Goal: Navigation & Orientation: Find specific page/section

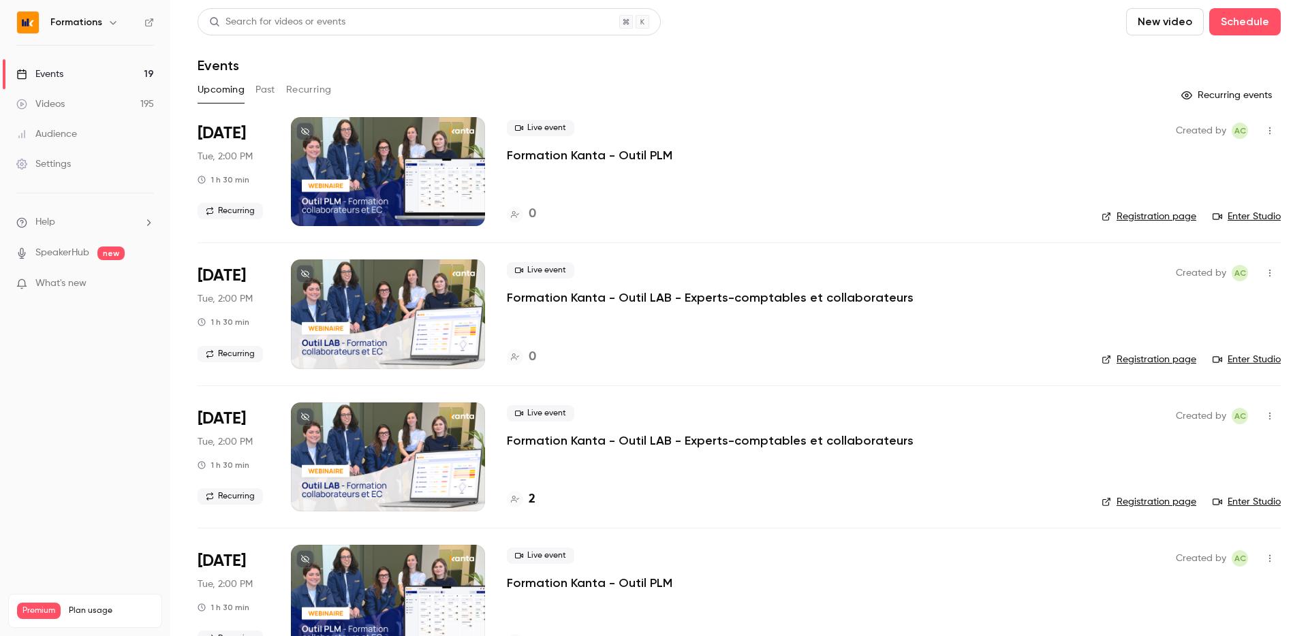
scroll to position [591, 0]
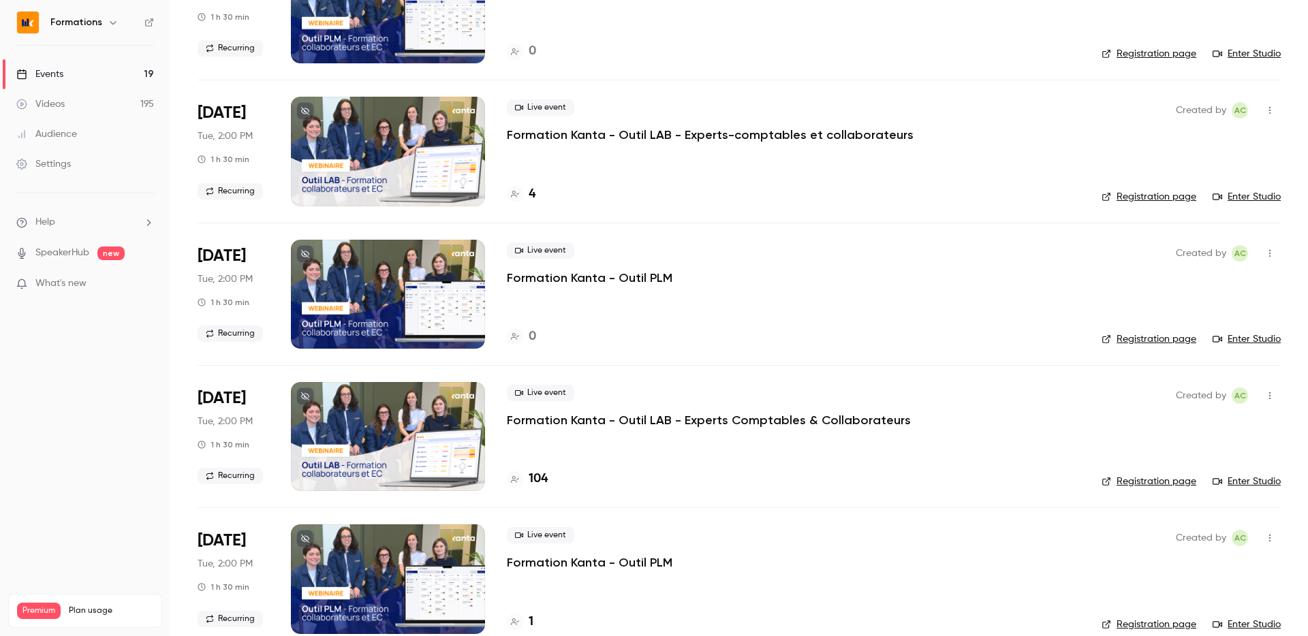
click at [78, 16] on h6 "Formations" at bounding box center [76, 23] width 52 height 14
click at [111, 27] on icon "button" at bounding box center [113, 22] width 11 height 11
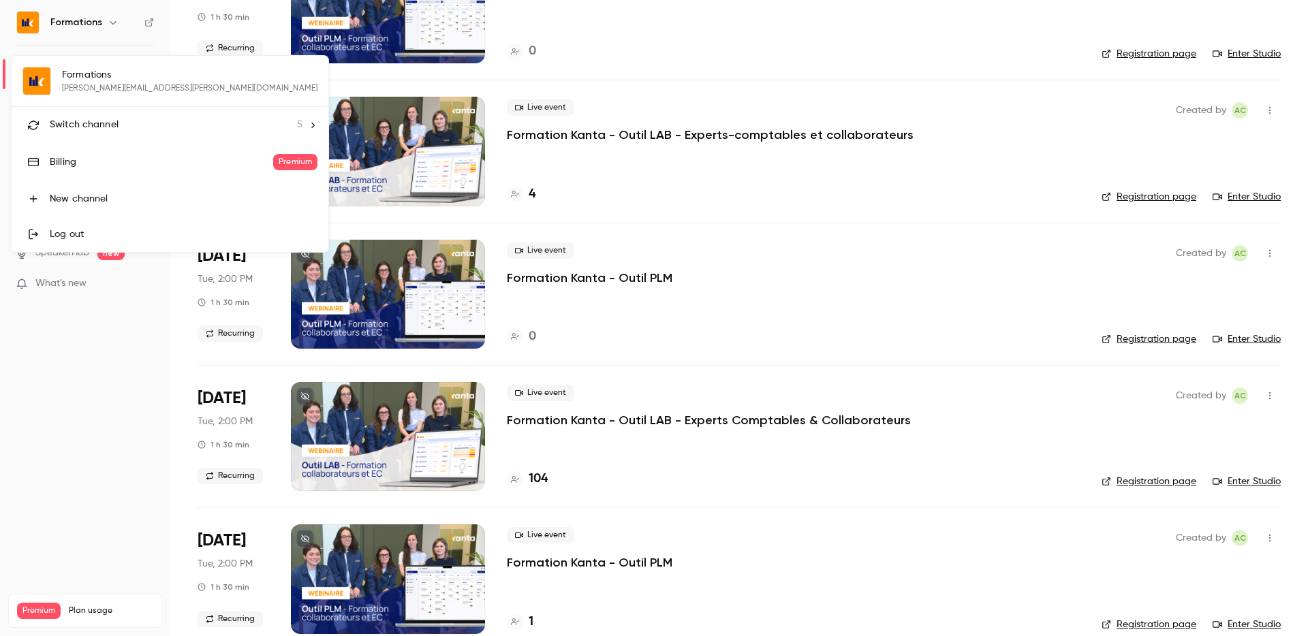
click at [117, 124] on div "Switch channel 5" at bounding box center [176, 125] width 253 height 14
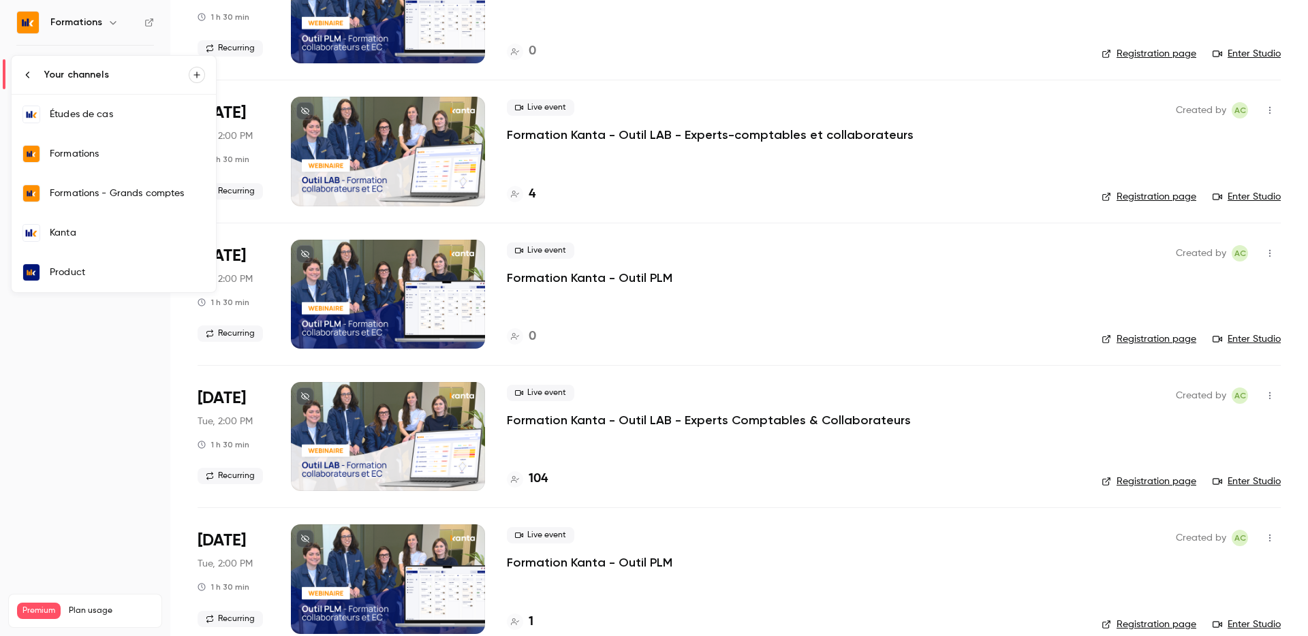
click at [96, 232] on div "Kanta" at bounding box center [127, 233] width 155 height 14
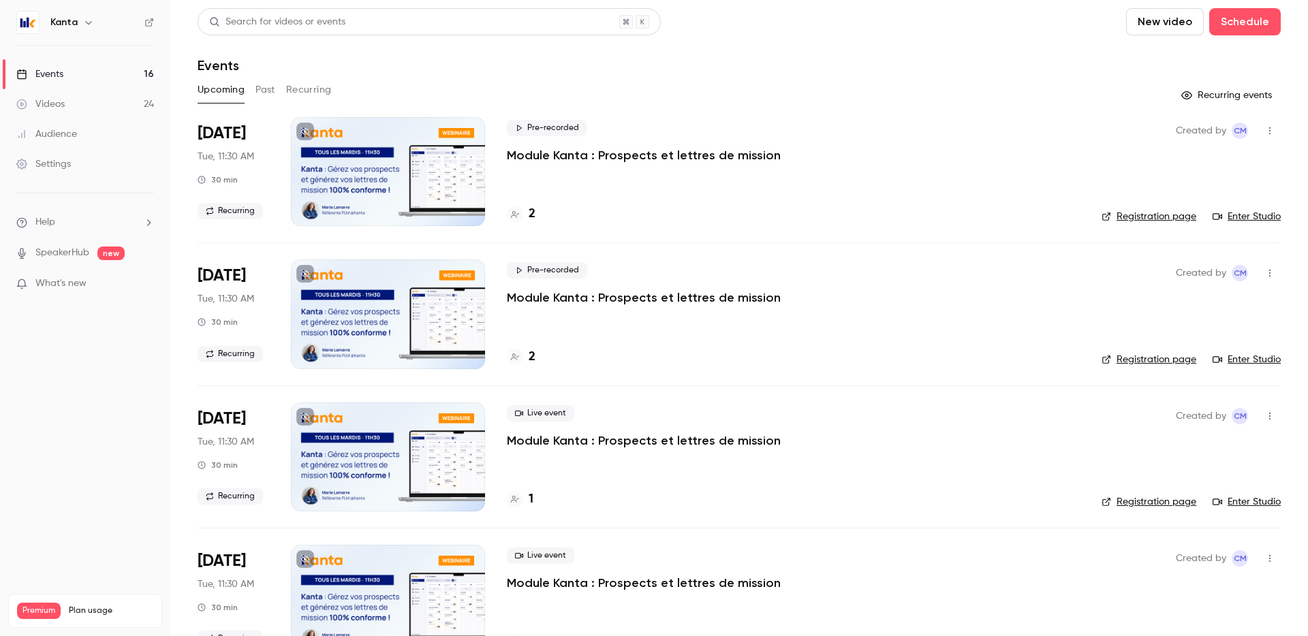
click at [1243, 216] on link "Enter Studio" at bounding box center [1247, 217] width 68 height 14
